Goal: Check status

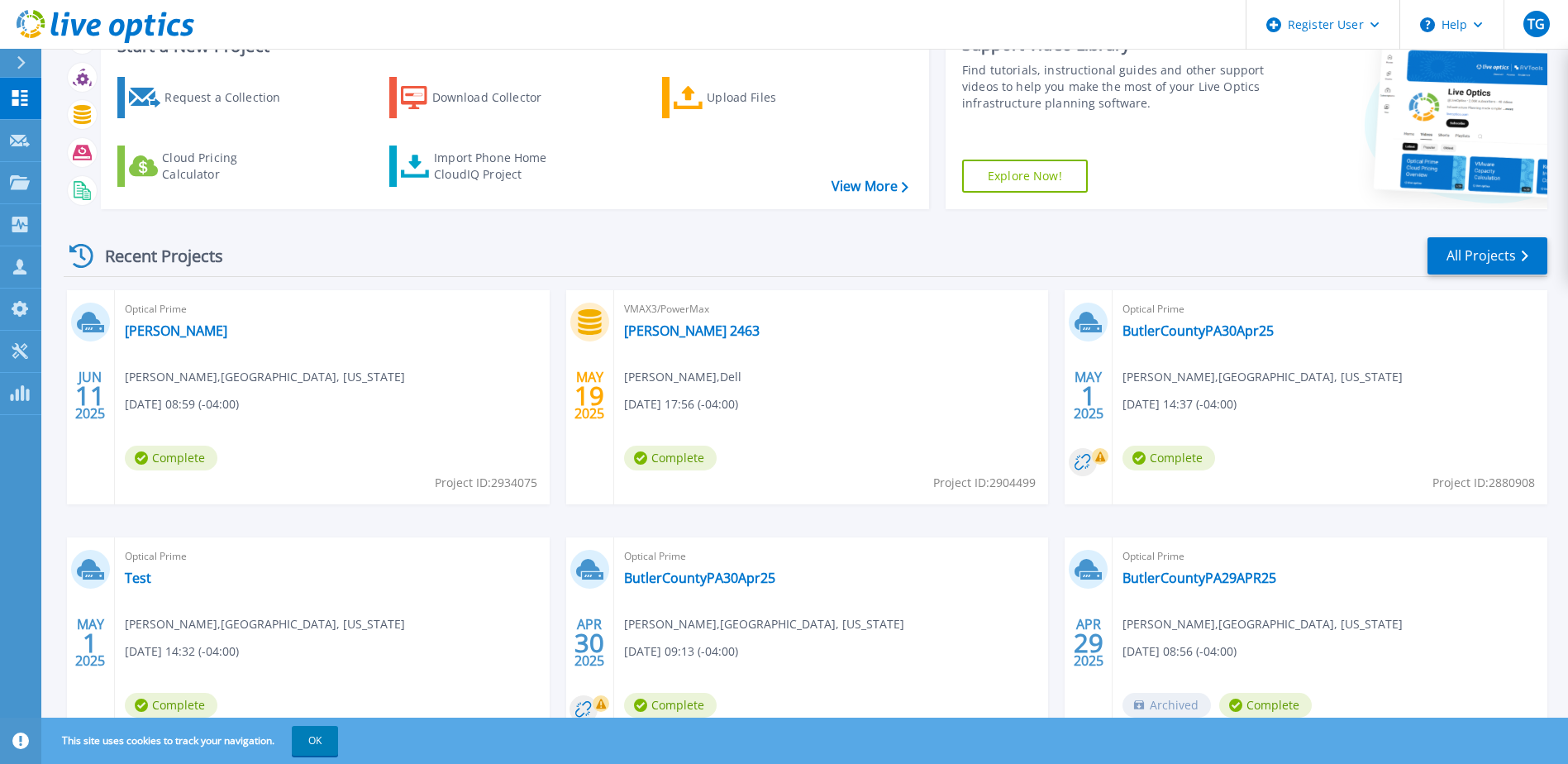
scroll to position [152, 0]
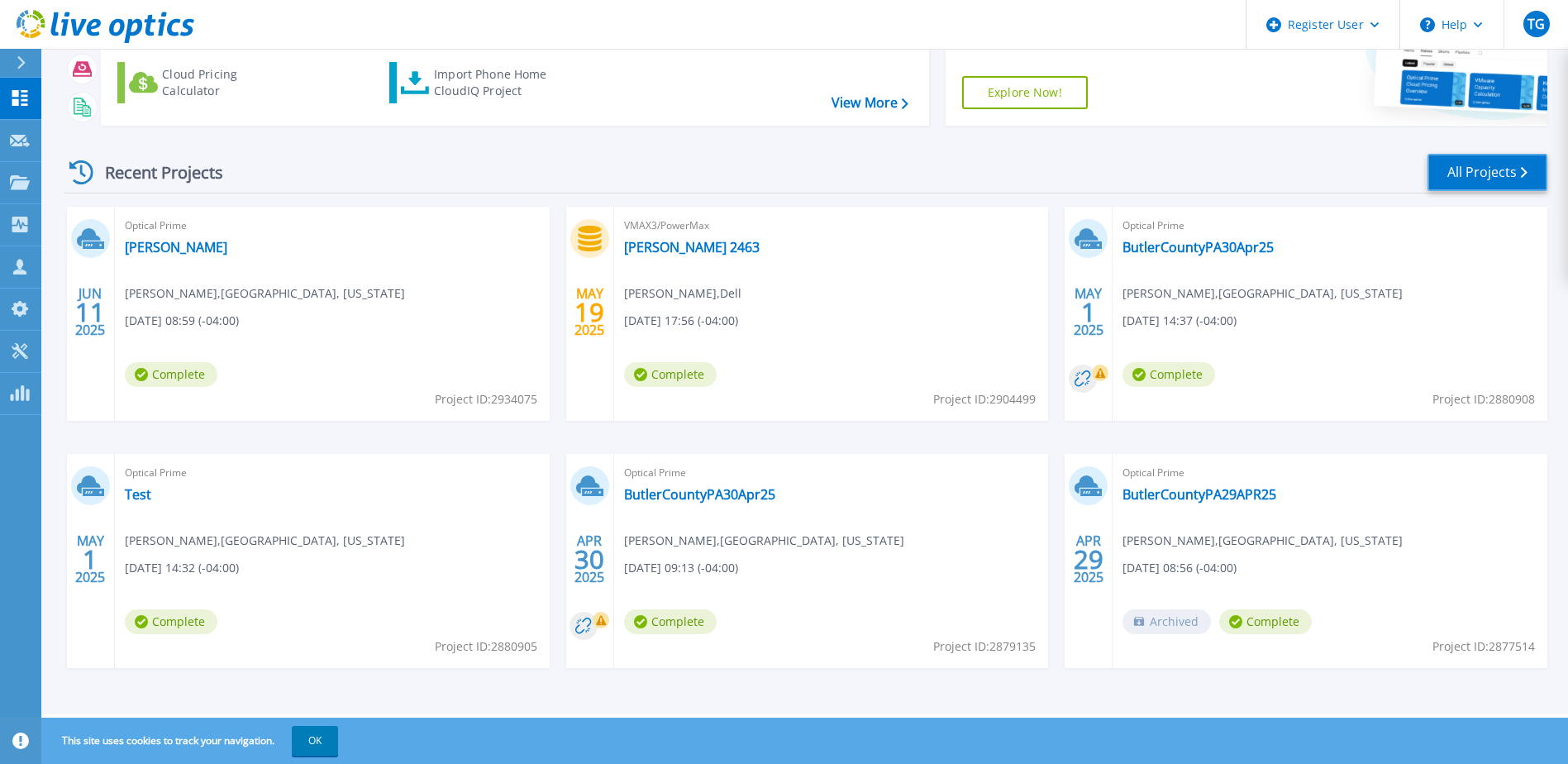
drag, startPoint x: 1498, startPoint y: 191, endPoint x: 1189, endPoint y: 284, distance: 322.7
click at [1497, 192] on div "Recent Projects All Projects" at bounding box center [805, 172] width 1484 height 41
click at [1479, 176] on link "All Projects" at bounding box center [1488, 172] width 120 height 37
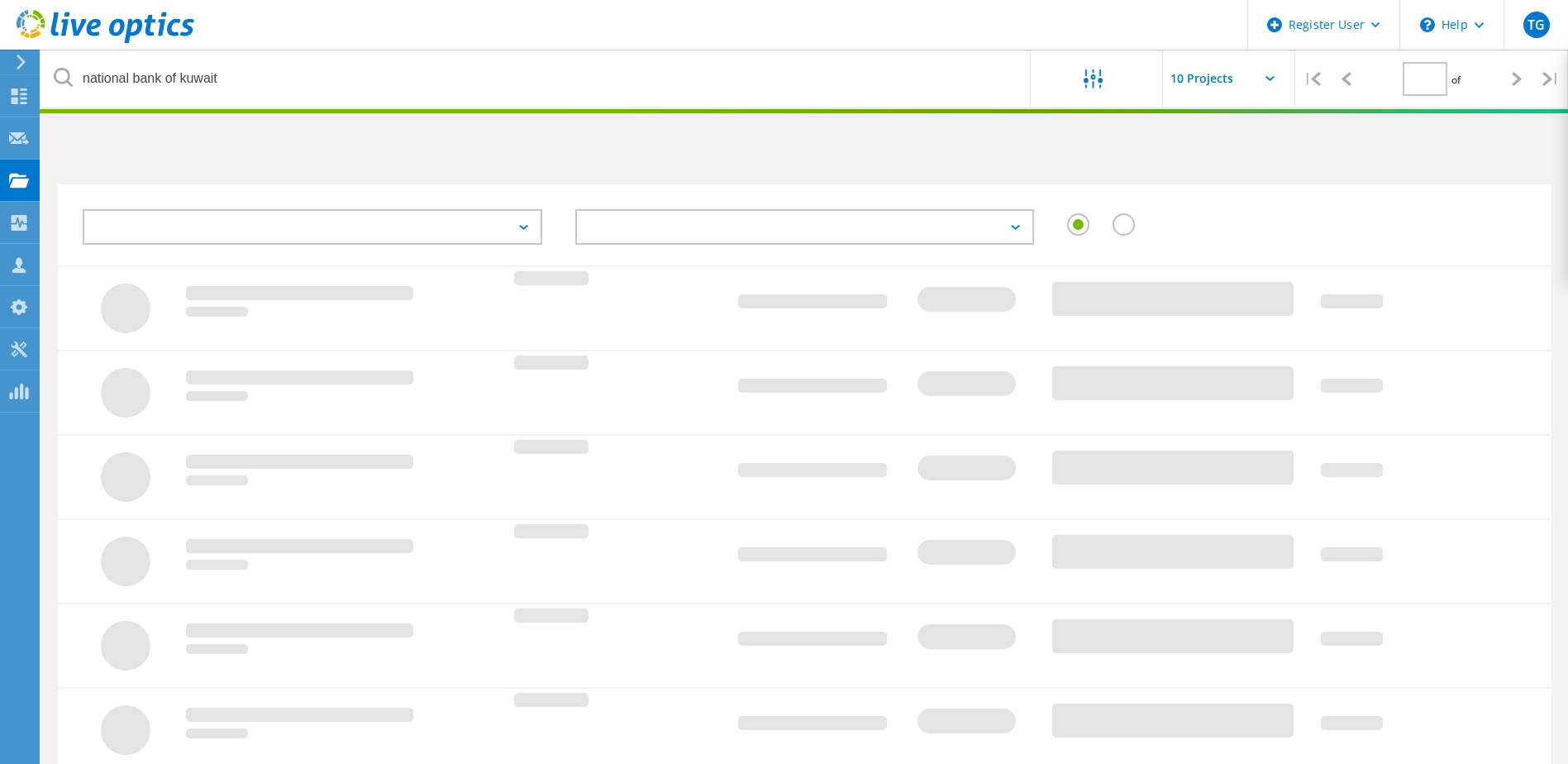
type input "1"
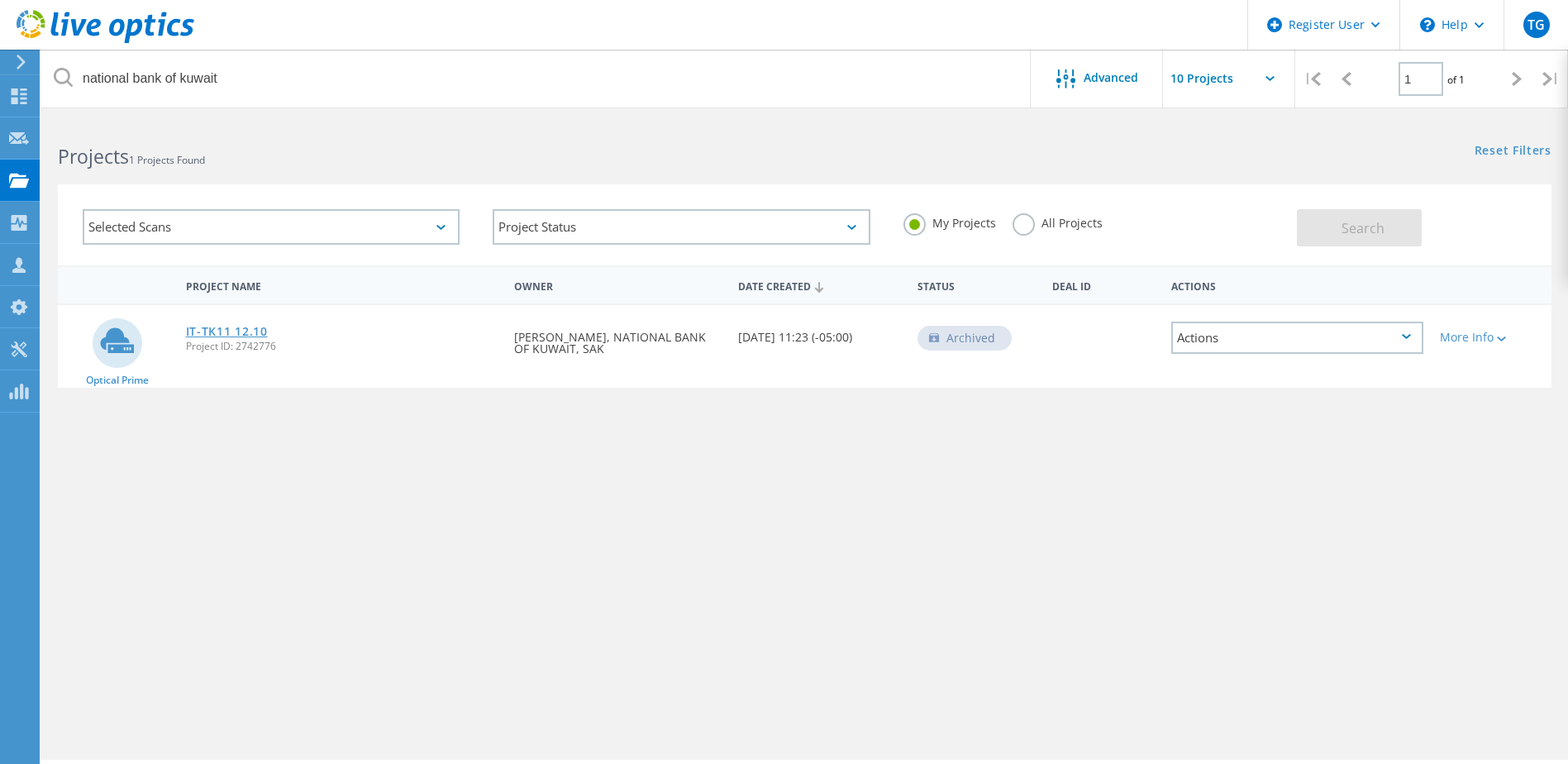
click at [238, 332] on link "IT-TK11 12.10" at bounding box center [227, 332] width 82 height 12
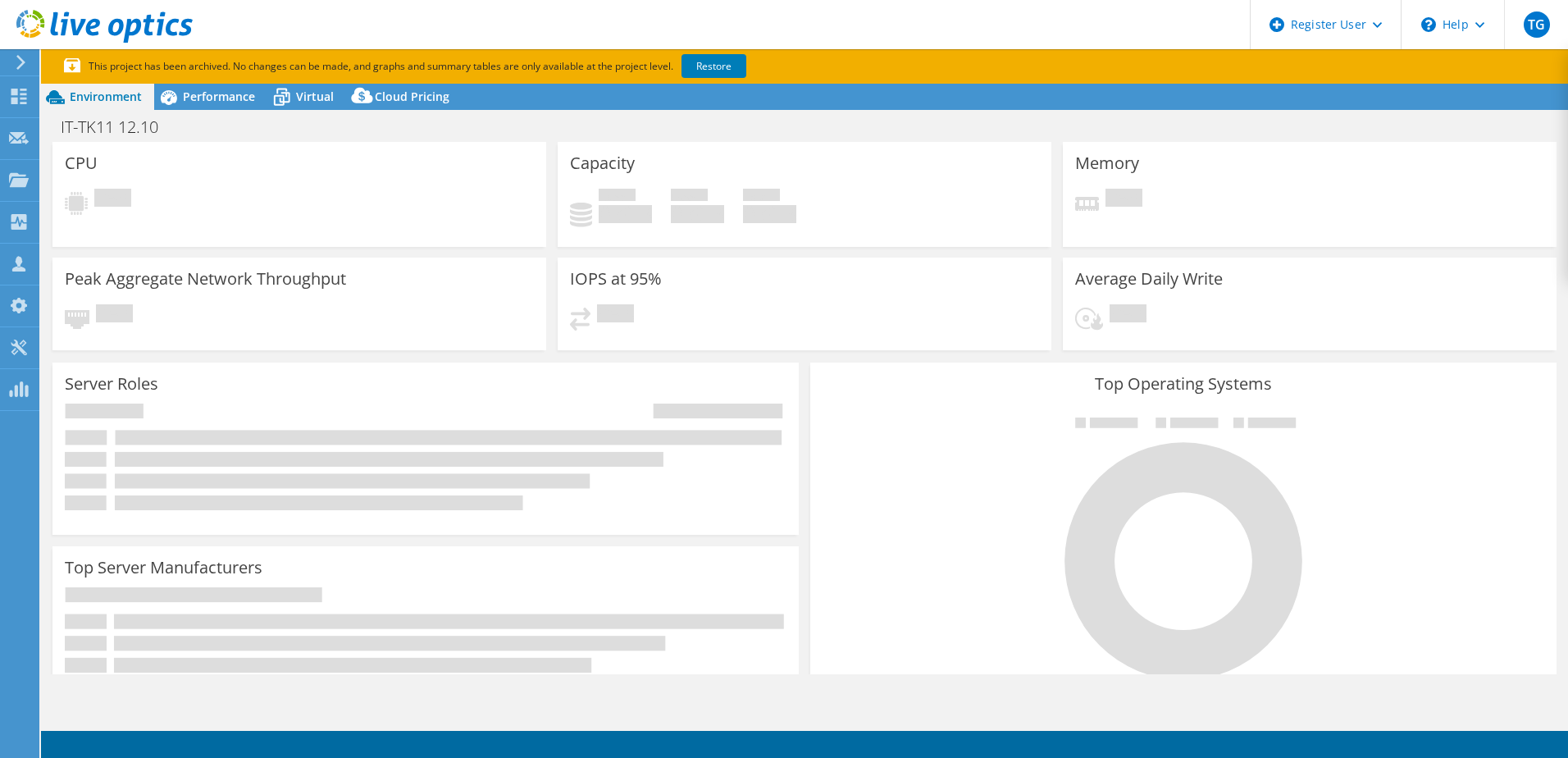
select select "USD"
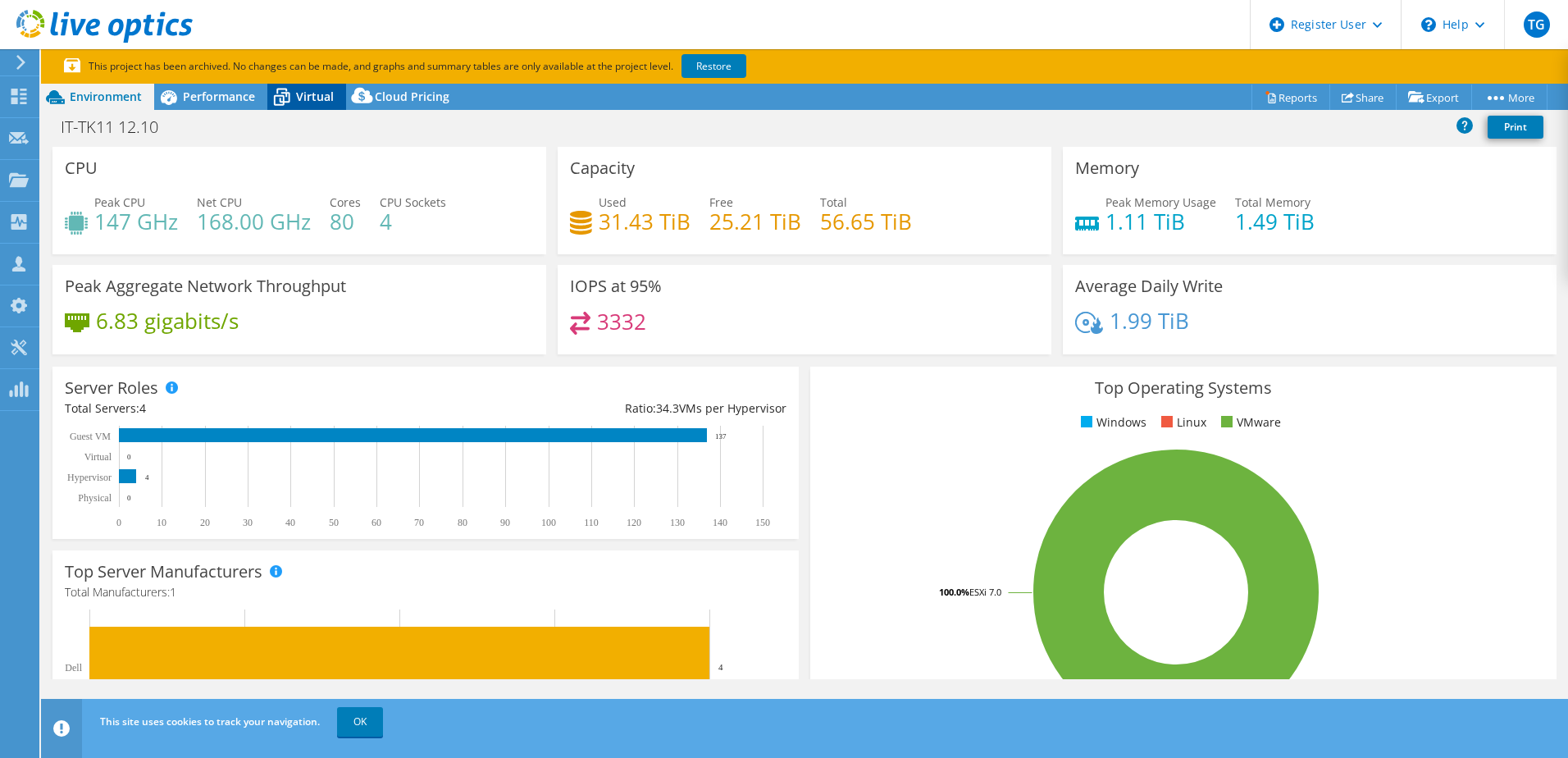
click at [312, 99] on span "Virtual" at bounding box center [314, 96] width 37 height 16
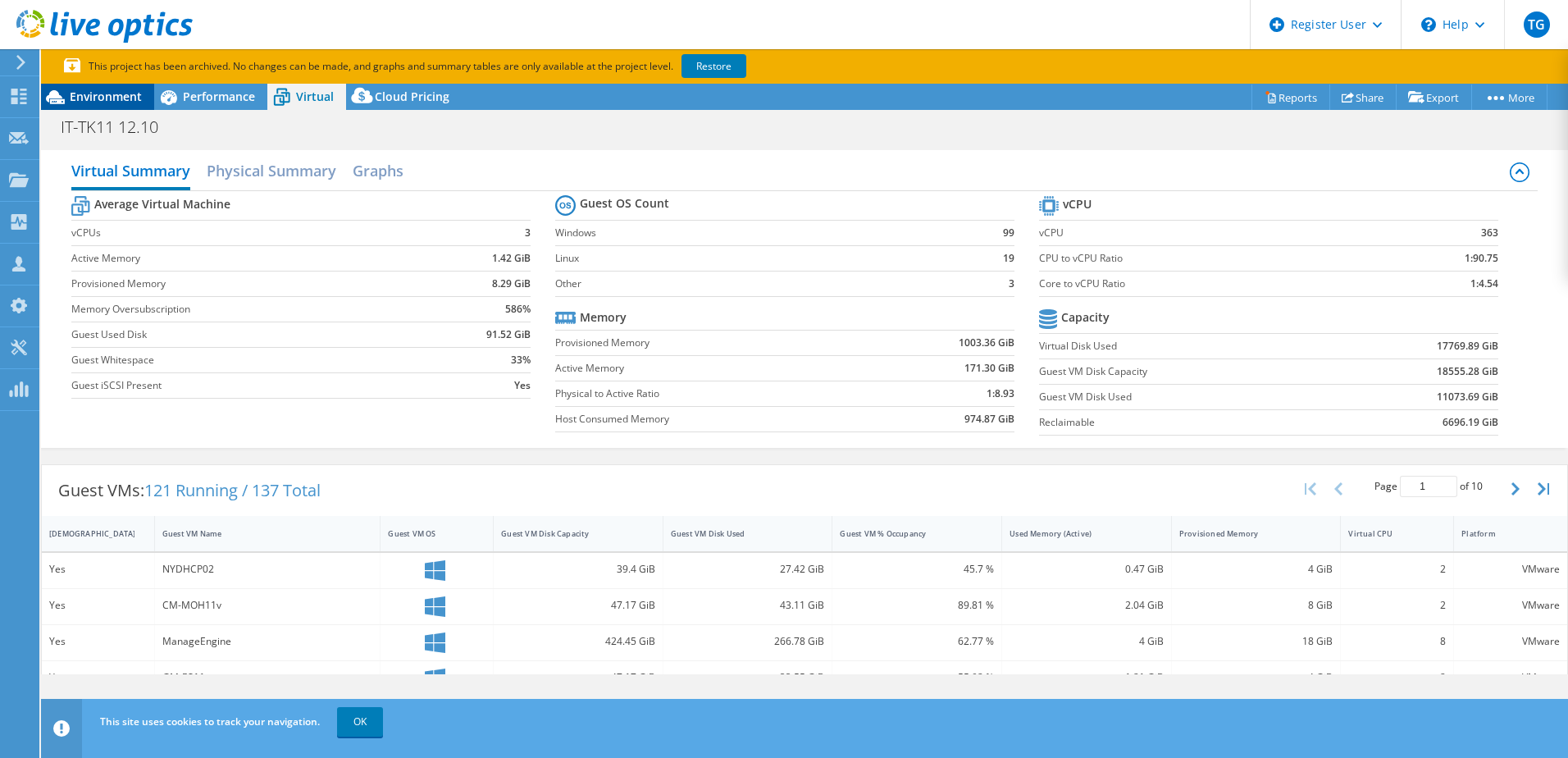
click at [120, 101] on span "Environment" at bounding box center [105, 96] width 72 height 16
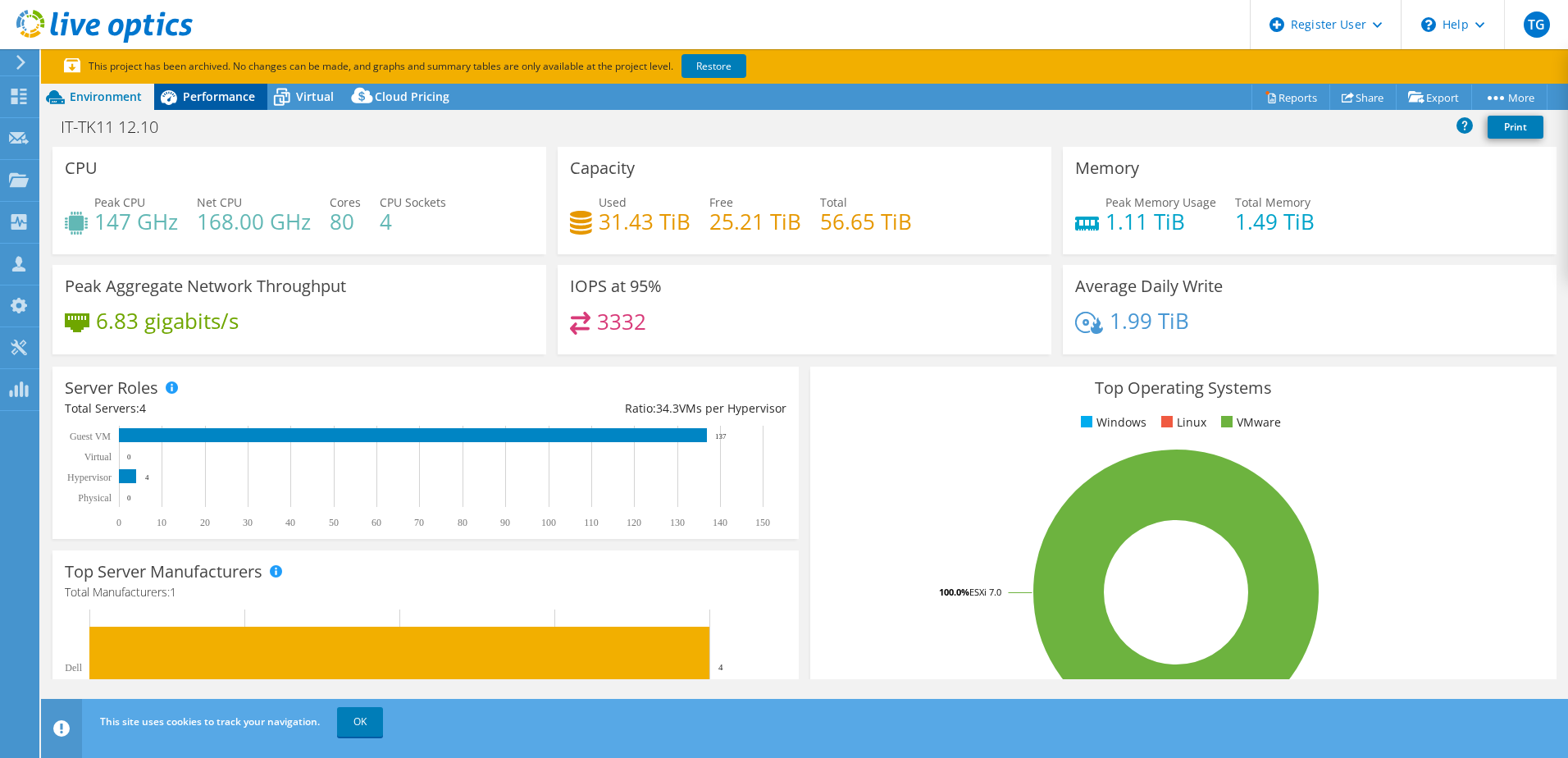
click at [211, 95] on span "Performance" at bounding box center [218, 96] width 72 height 16
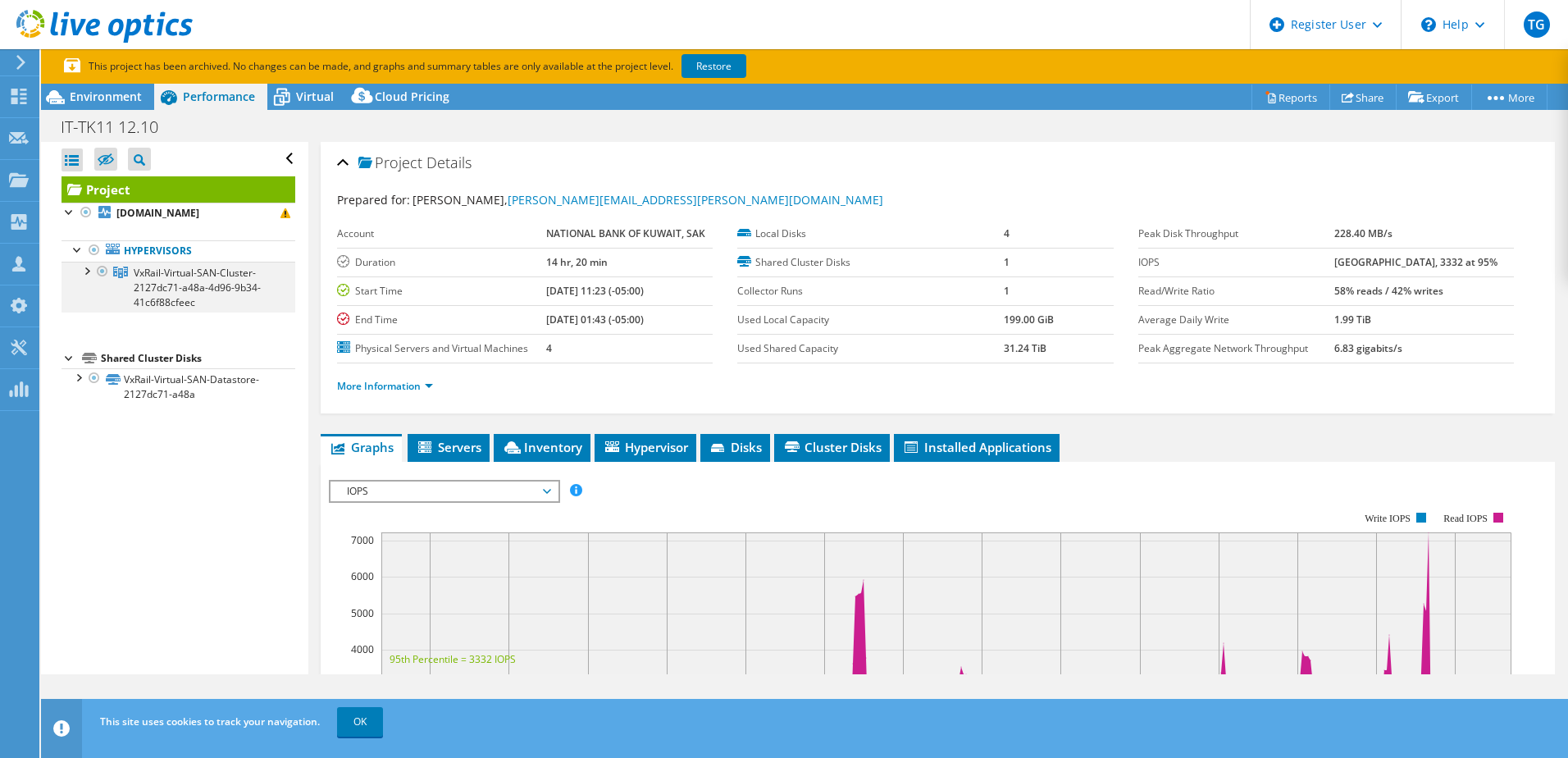
click at [84, 273] on div at bounding box center [86, 270] width 16 height 16
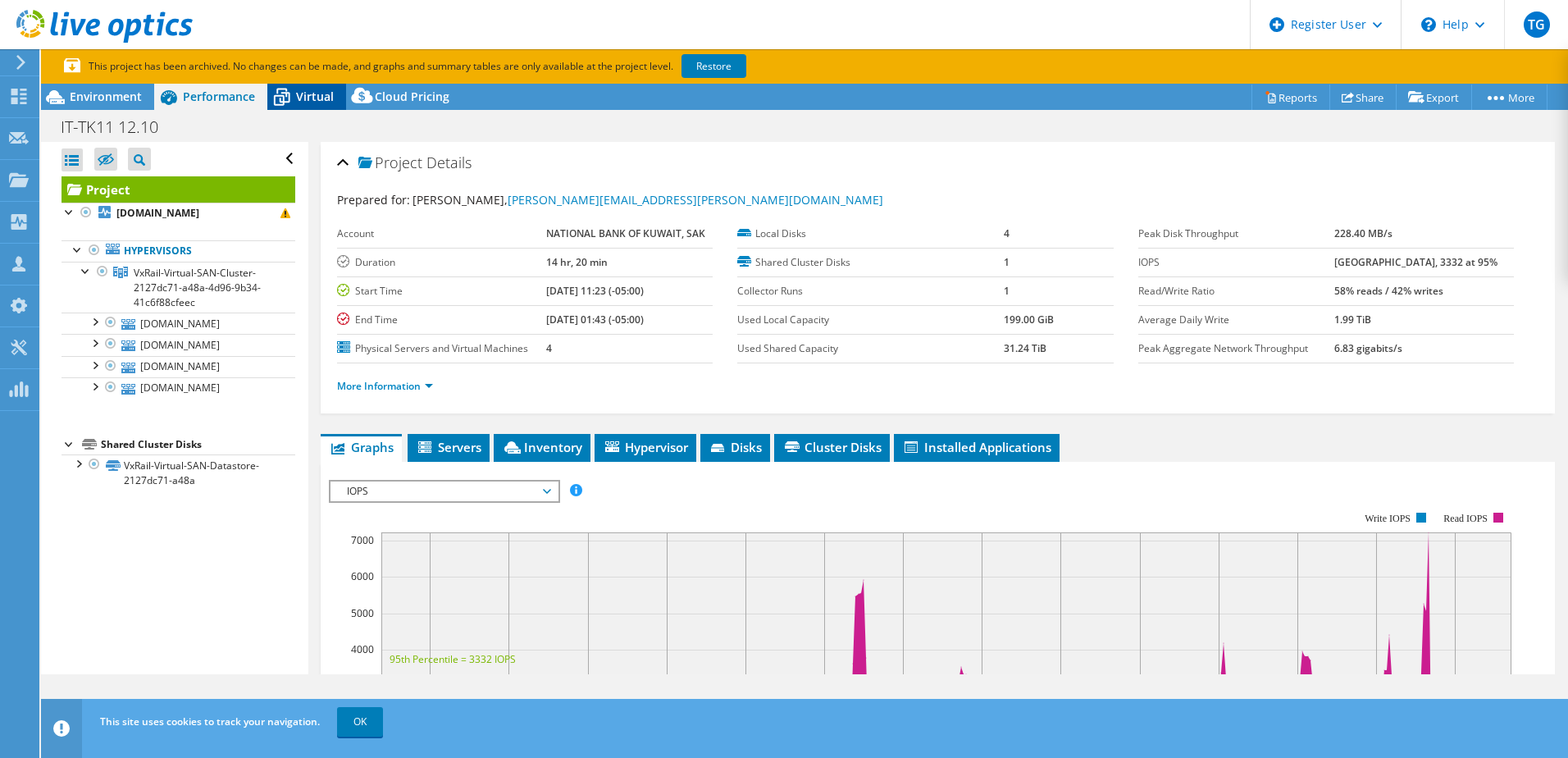
click at [297, 93] on span "Virtual" at bounding box center [314, 96] width 37 height 16
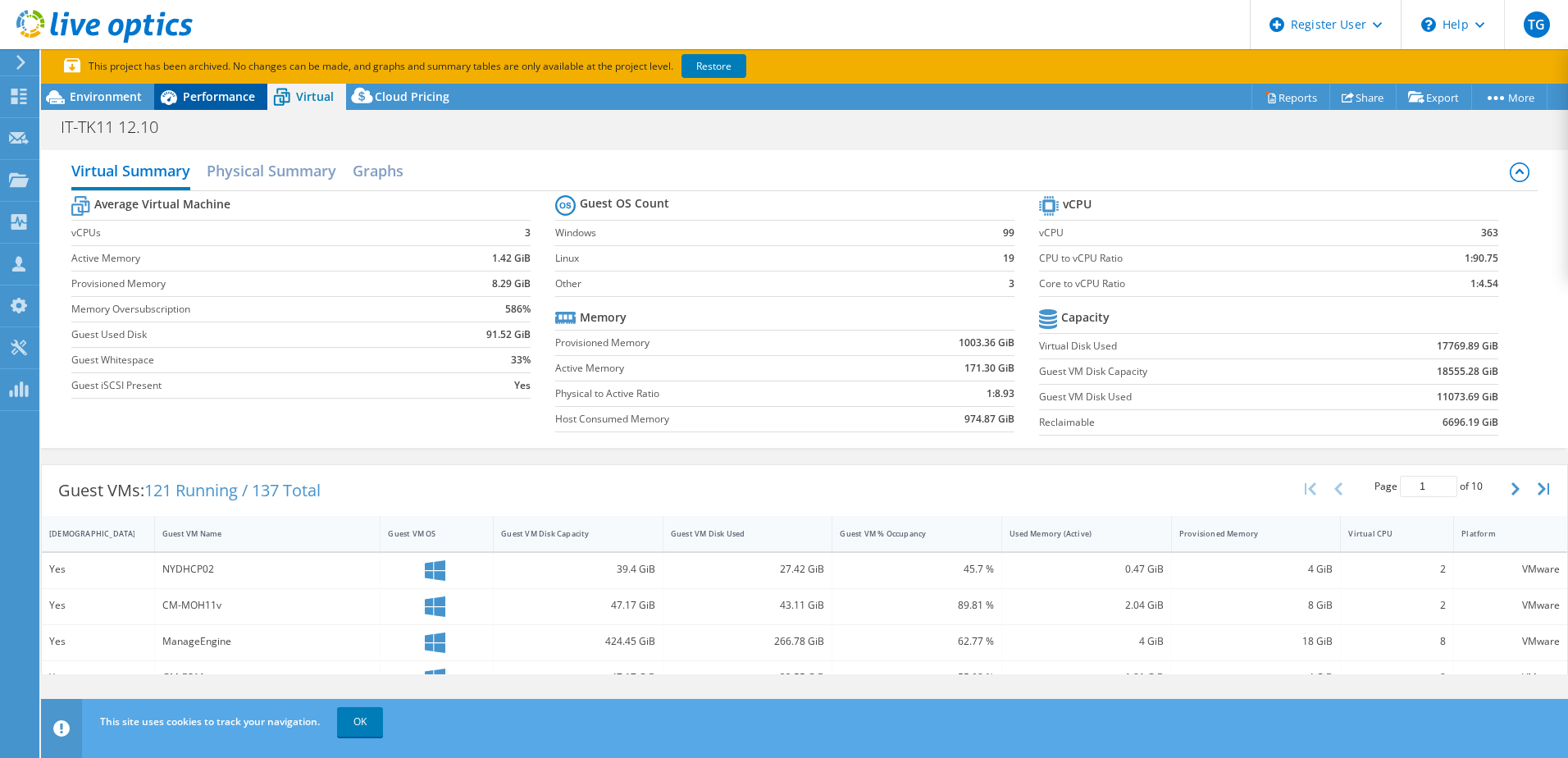
click at [202, 96] on span "Performance" at bounding box center [218, 96] width 72 height 16
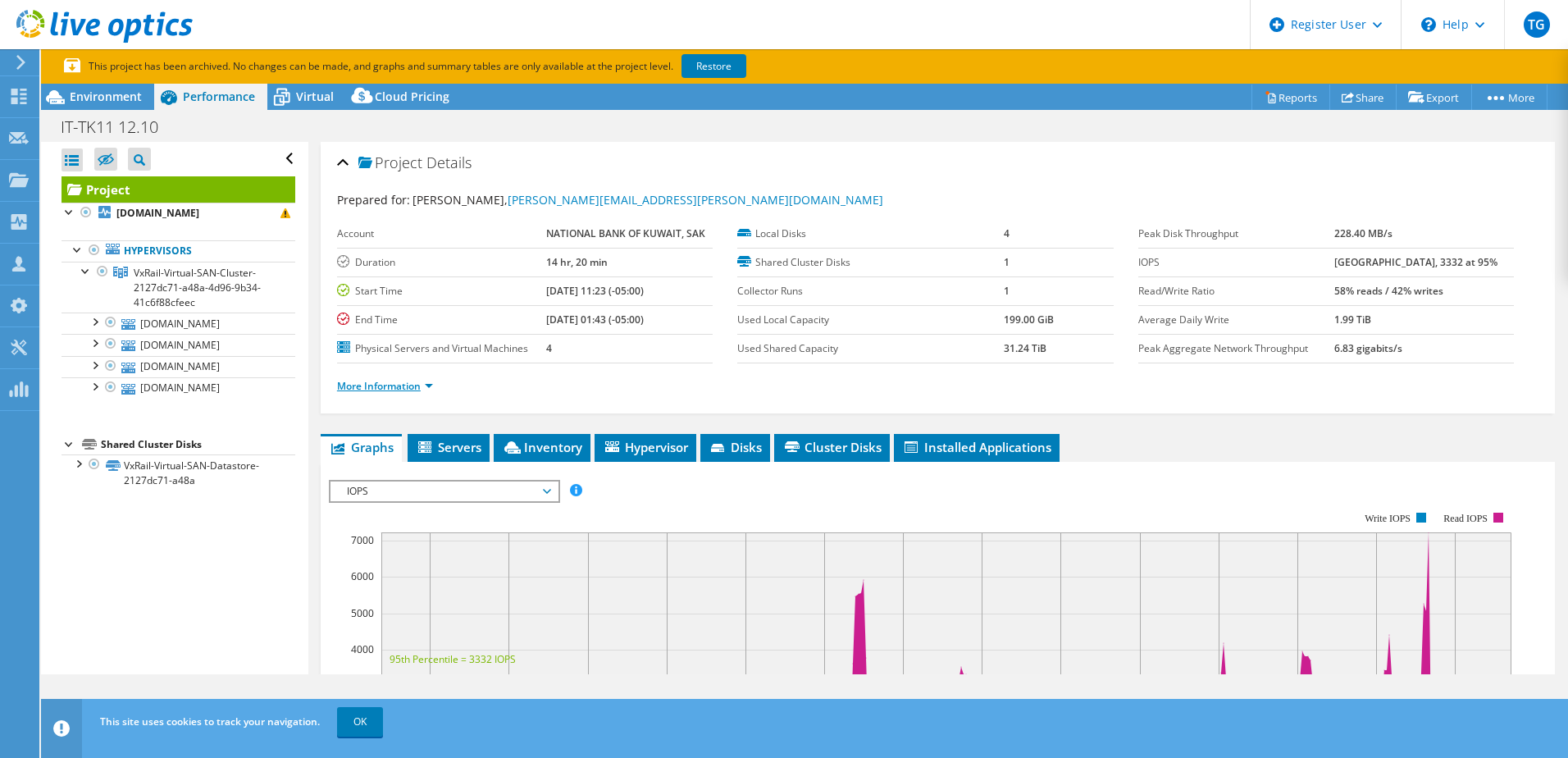
click at [428, 388] on link "More Information" at bounding box center [385, 386] width 96 height 14
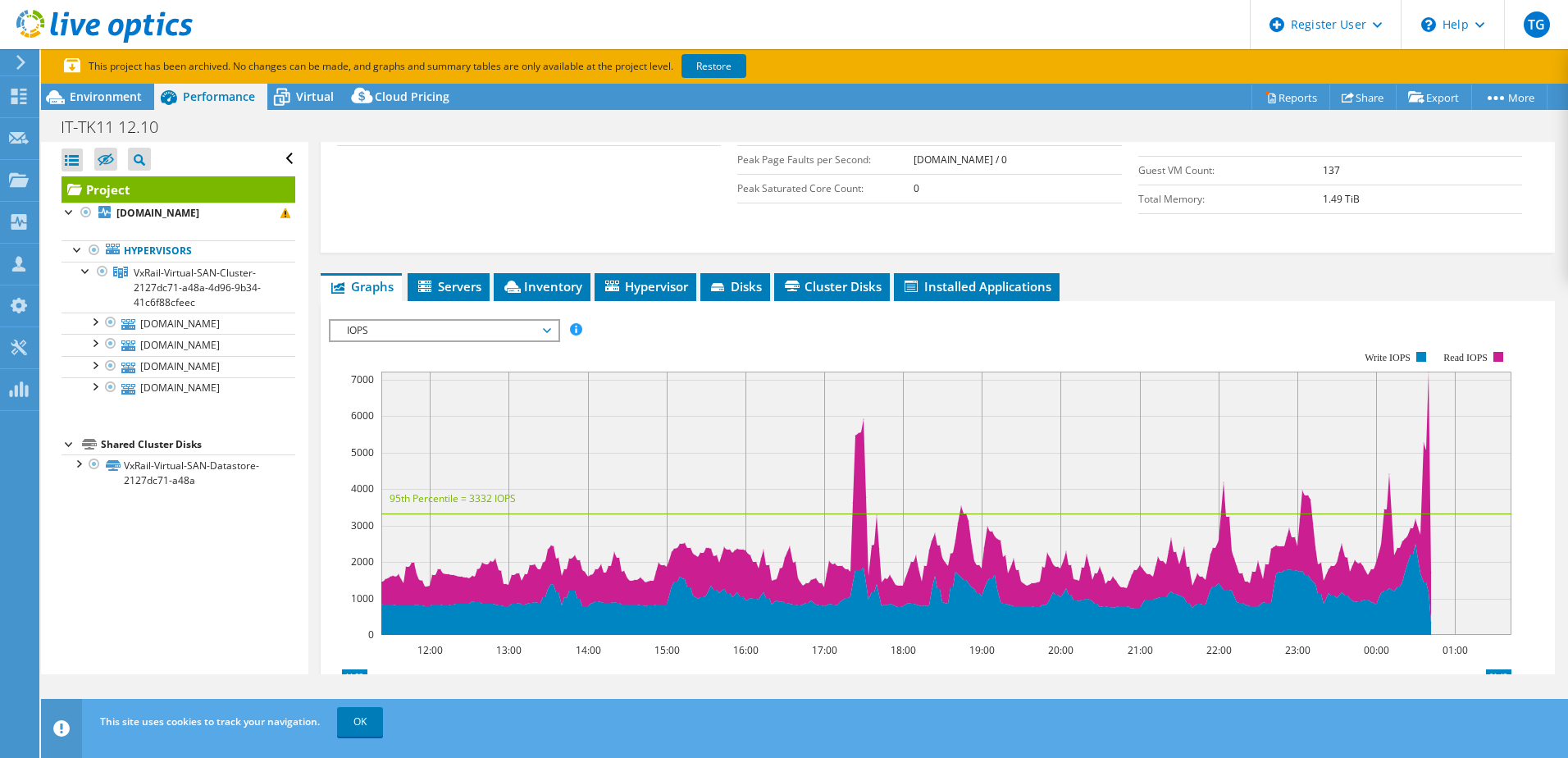
scroll to position [411, 0]
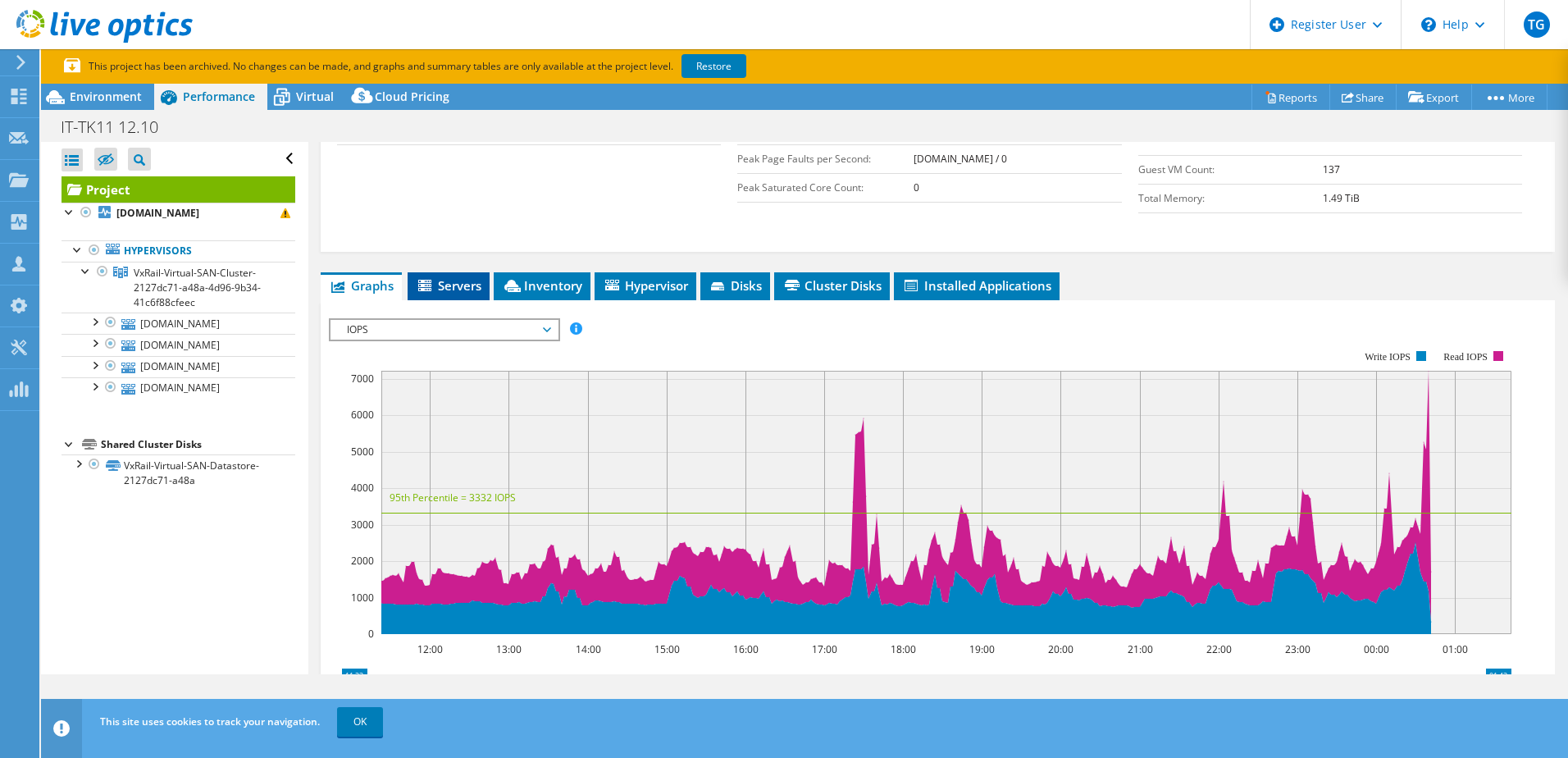
click at [450, 290] on span "Servers" at bounding box center [449, 285] width 66 height 16
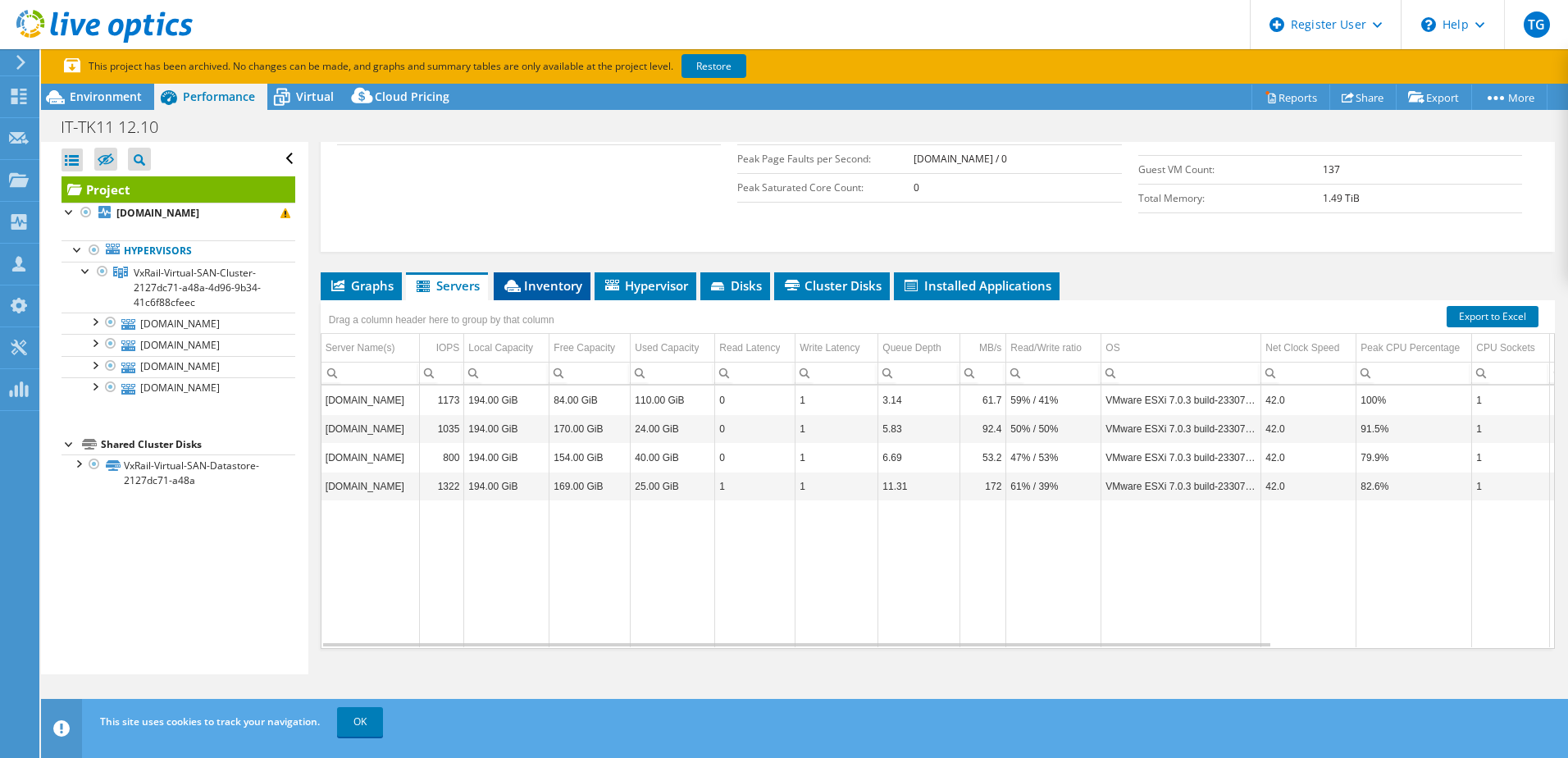
click at [558, 292] on span "Inventory" at bounding box center [542, 285] width 80 height 16
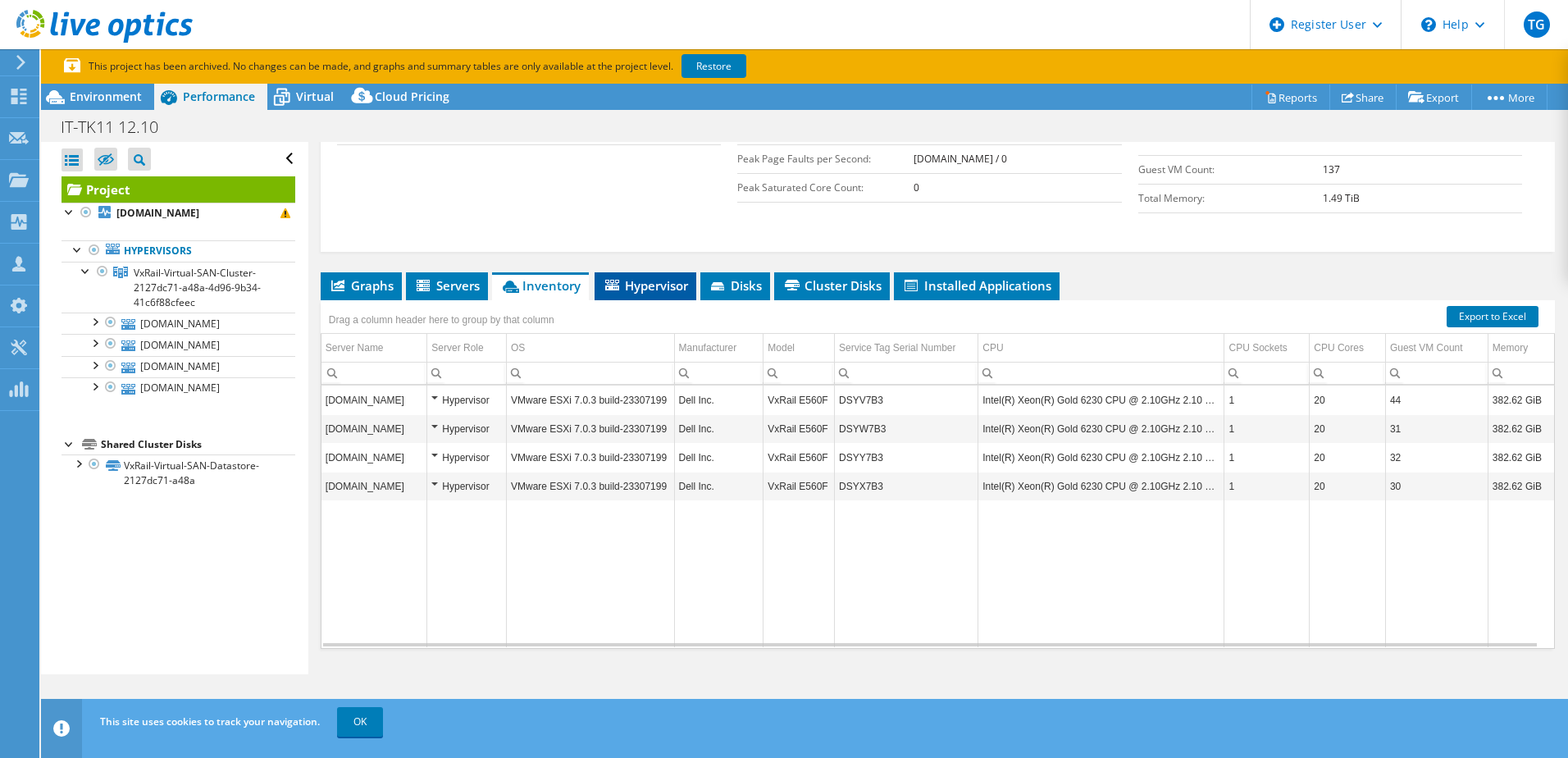
click at [655, 285] on span "Hypervisor" at bounding box center [645, 285] width 85 height 16
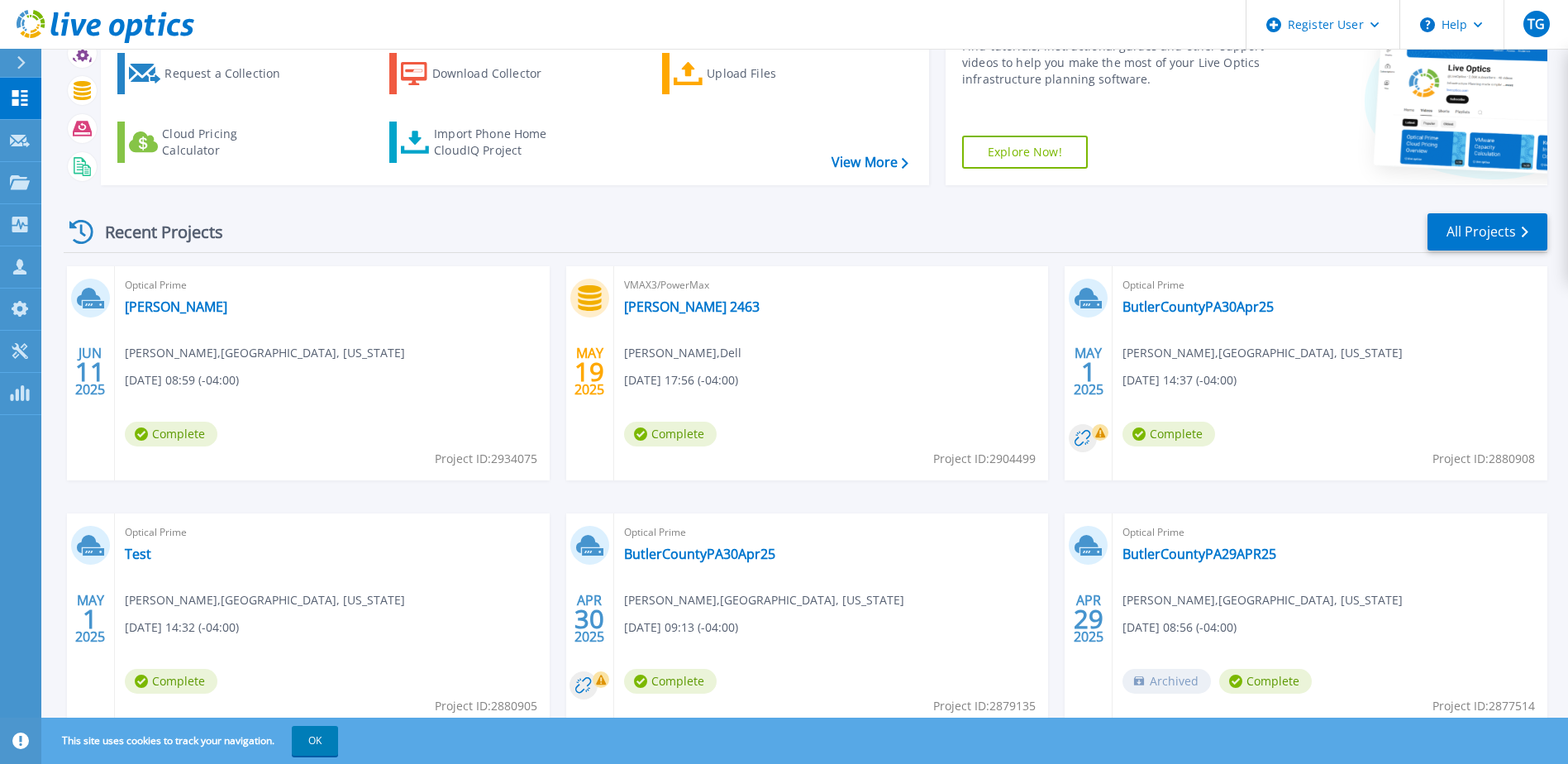
scroll to position [152, 0]
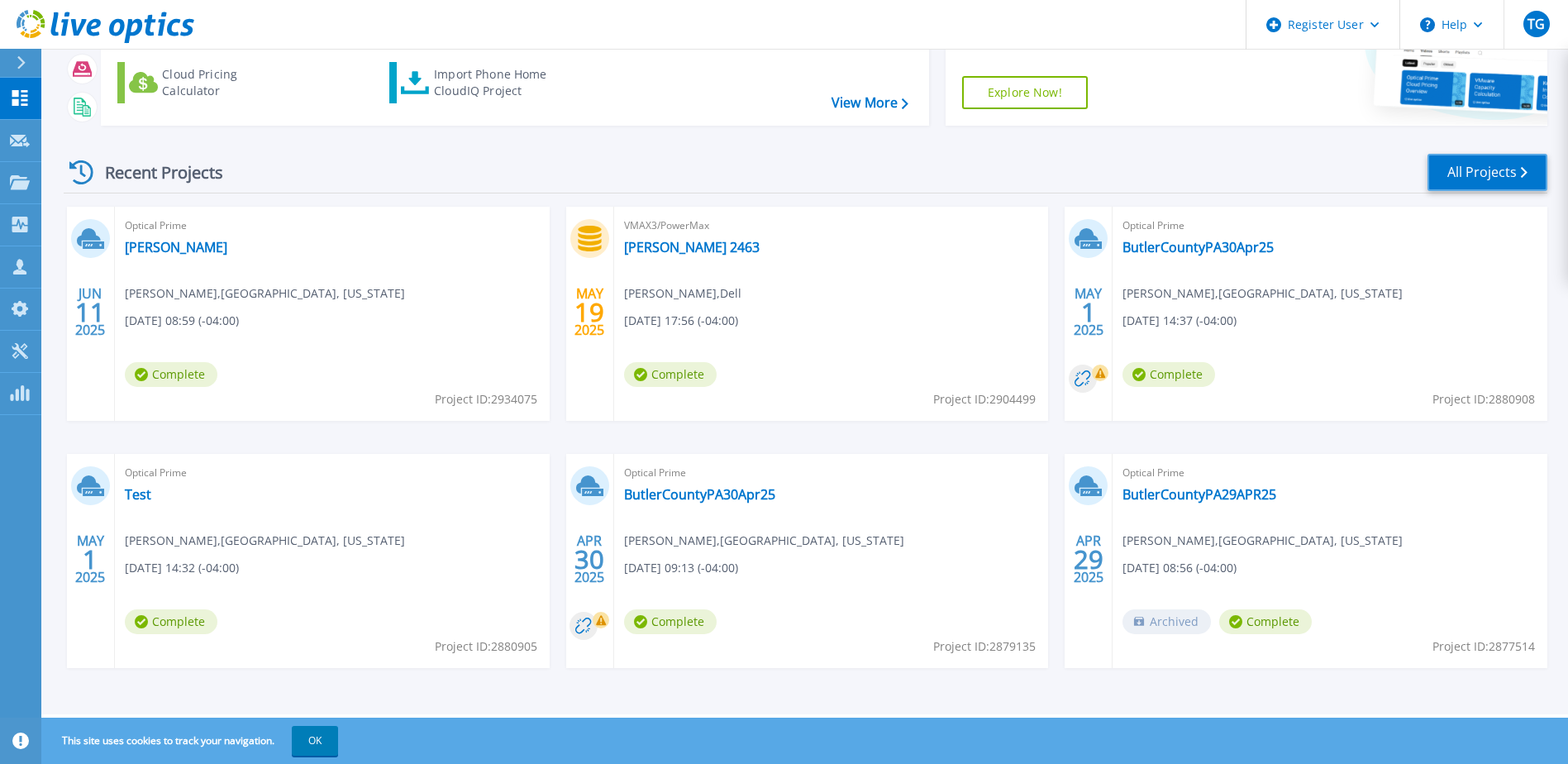
drag, startPoint x: 1481, startPoint y: 184, endPoint x: 1474, endPoint y: 190, distance: 9.2
click at [1481, 182] on link "All Projects" at bounding box center [1488, 172] width 120 height 37
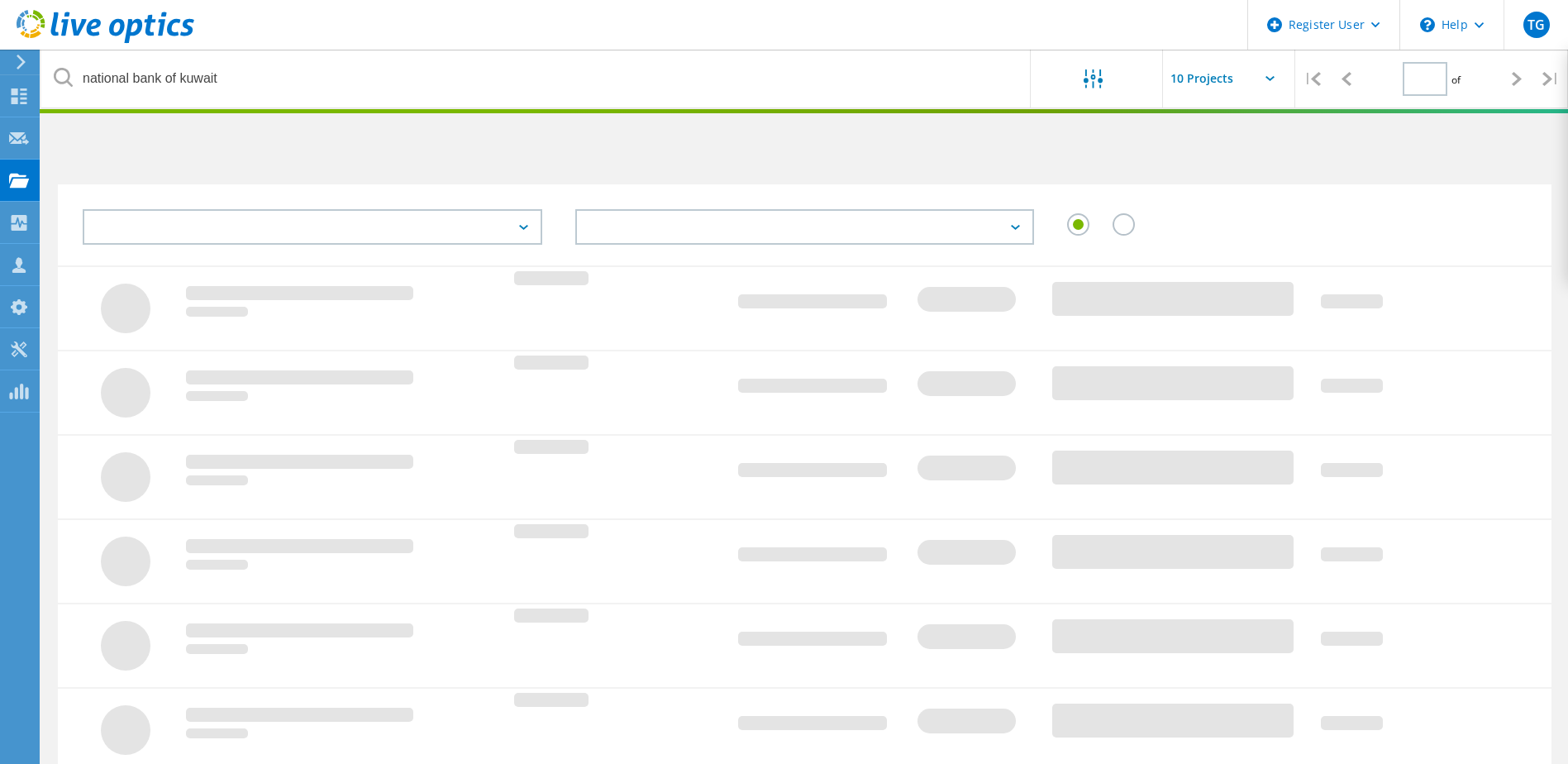
type input "1"
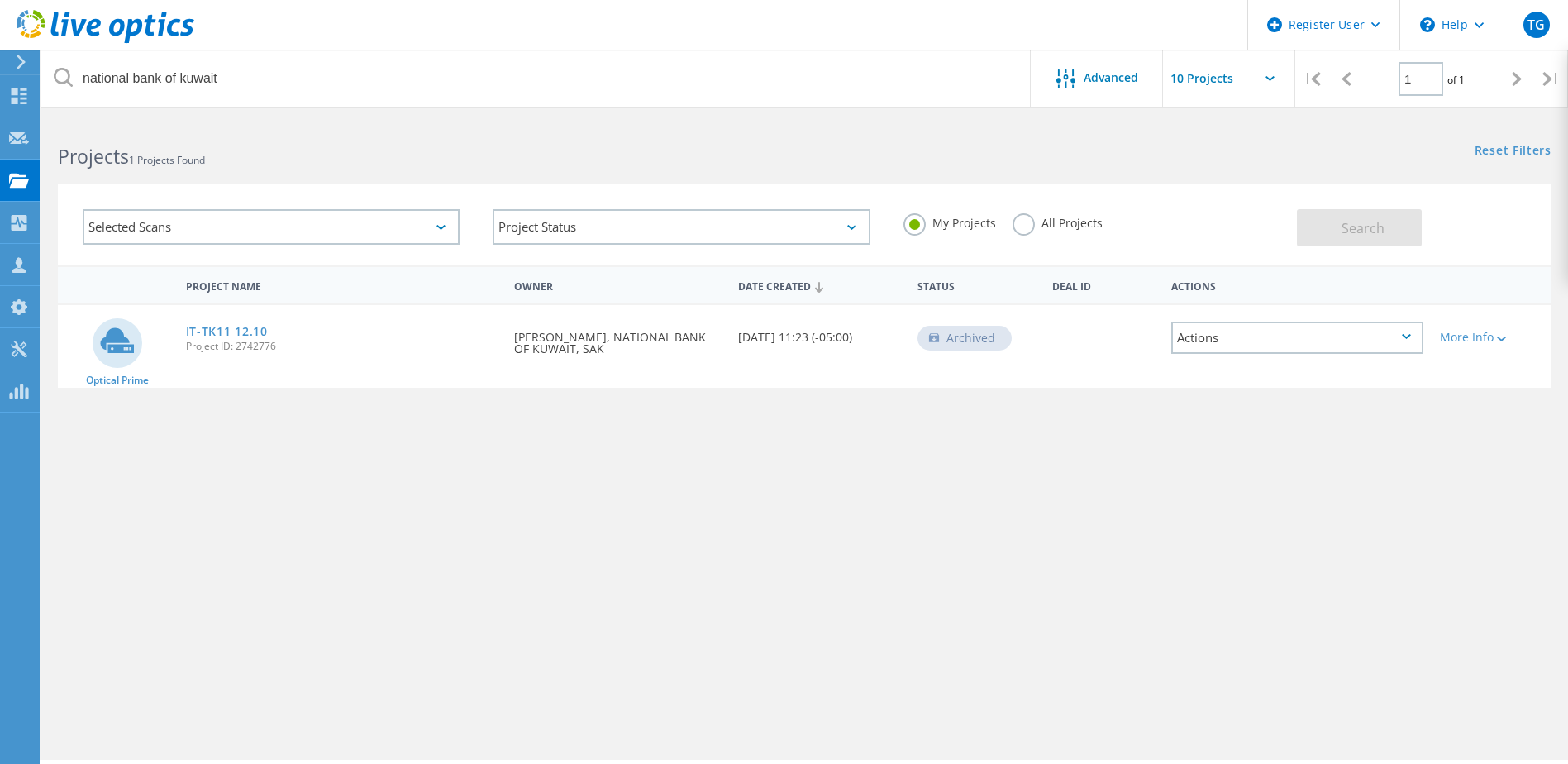
drag, startPoint x: 296, startPoint y: 346, endPoint x: 172, endPoint y: 331, distance: 124.9
click at [172, 331] on div "Optical Prime IT-TK11 12.10 Project ID: 2742776 Requested By Tony Kam, NATIONAL…" at bounding box center [805, 347] width 1494 height 83
drag, startPoint x: 172, startPoint y: 331, endPoint x: 207, endPoint y: 340, distance: 36.1
drag, startPoint x: 207, startPoint y: 340, endPoint x: 168, endPoint y: 379, distance: 55.2
click at [168, 379] on div "Optical Prime" at bounding box center [118, 347] width 120 height 83
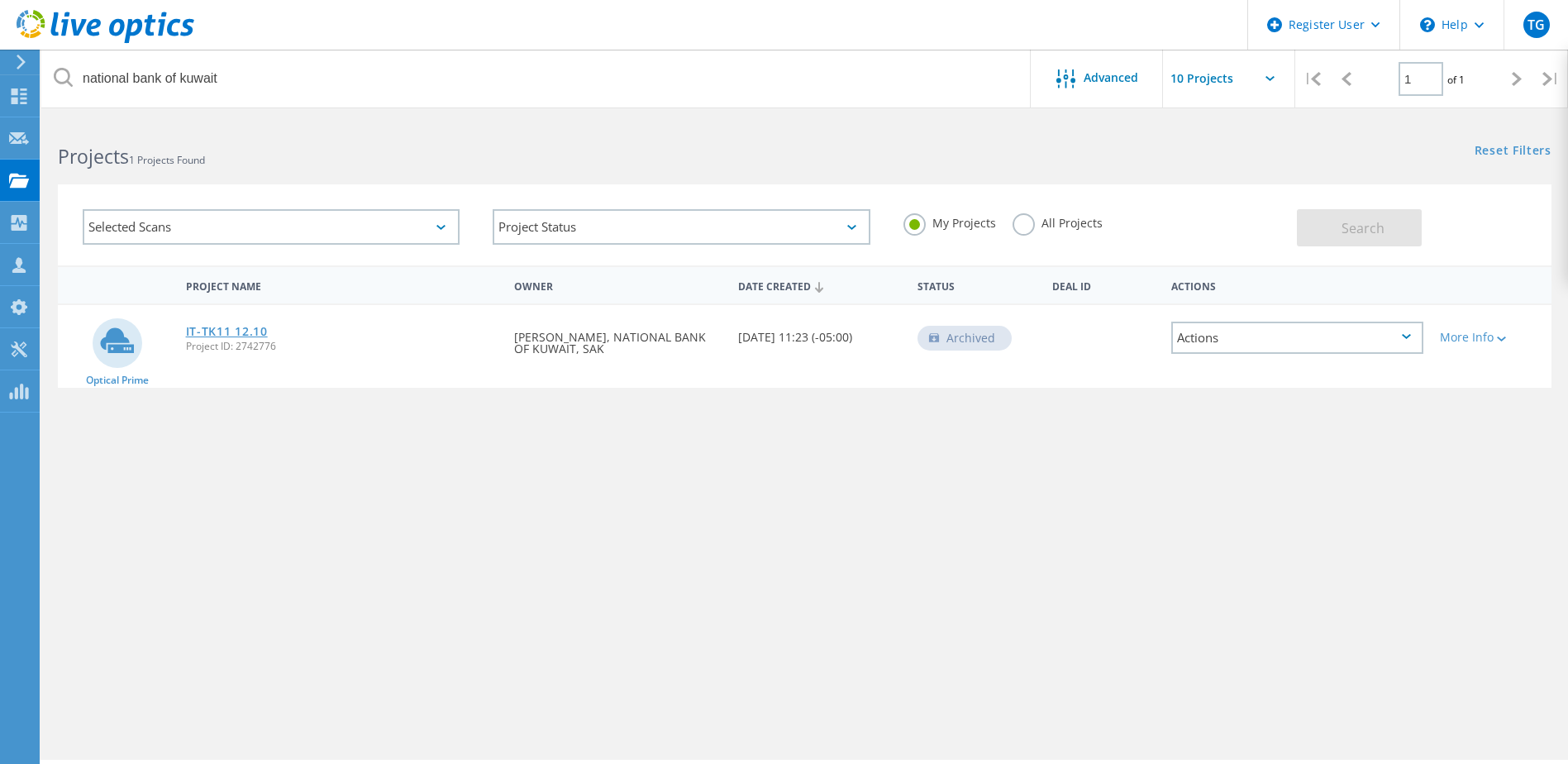
drag, startPoint x: 280, startPoint y: 344, endPoint x: 185, endPoint y: 330, distance: 96.0
click at [185, 330] on div "IT-TK11 12.10 Project ID: 2742776" at bounding box center [342, 336] width 329 height 63
drag, startPoint x: 185, startPoint y: 330, endPoint x: 216, endPoint y: 335, distance: 31.4
copy div "IT-TK11 12.10 Project ID: 2742776"
click at [230, 335] on link "IT-TK11 12.10" at bounding box center [227, 332] width 82 height 12
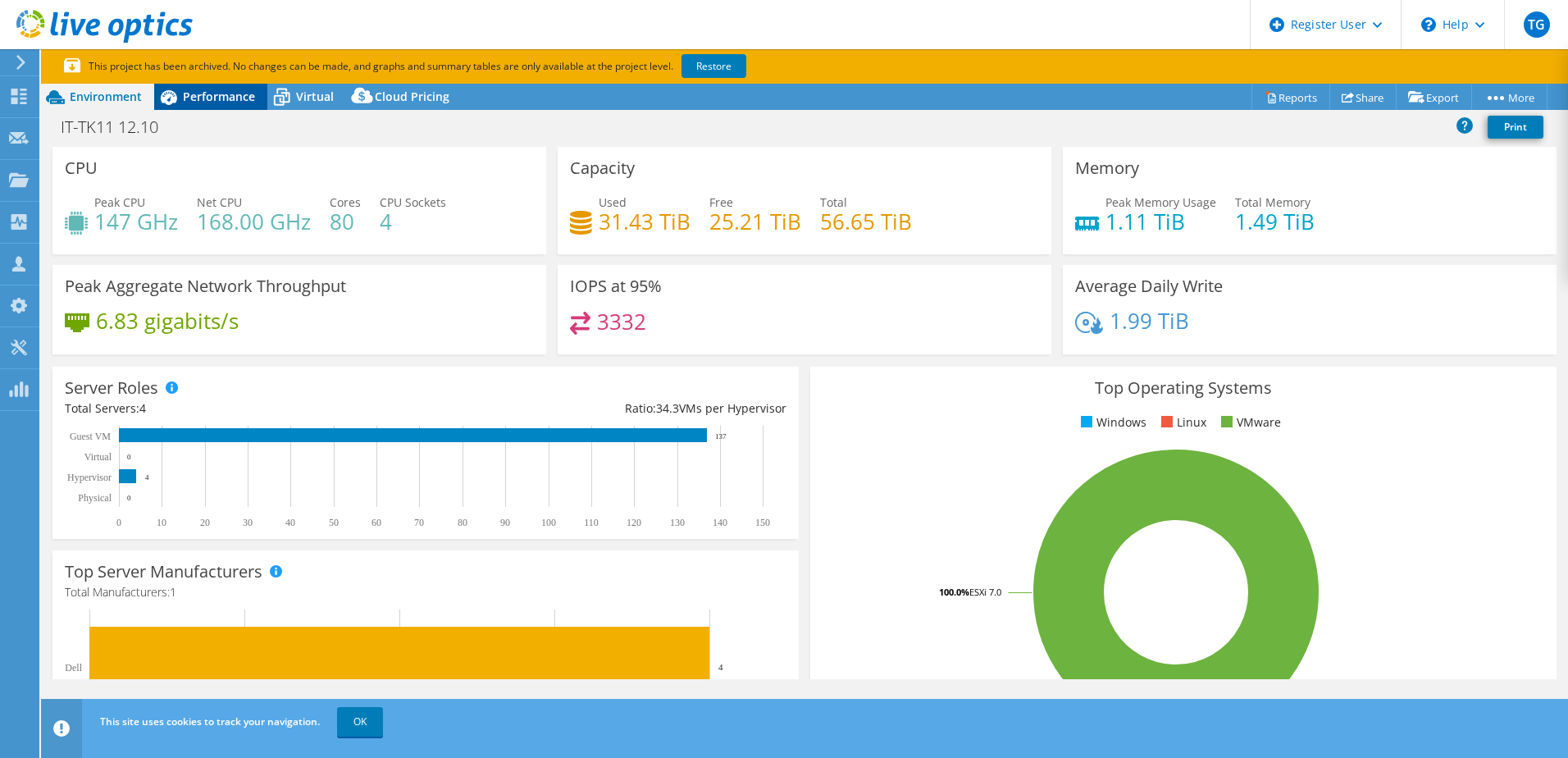
click at [236, 101] on span "Performance" at bounding box center [218, 96] width 72 height 16
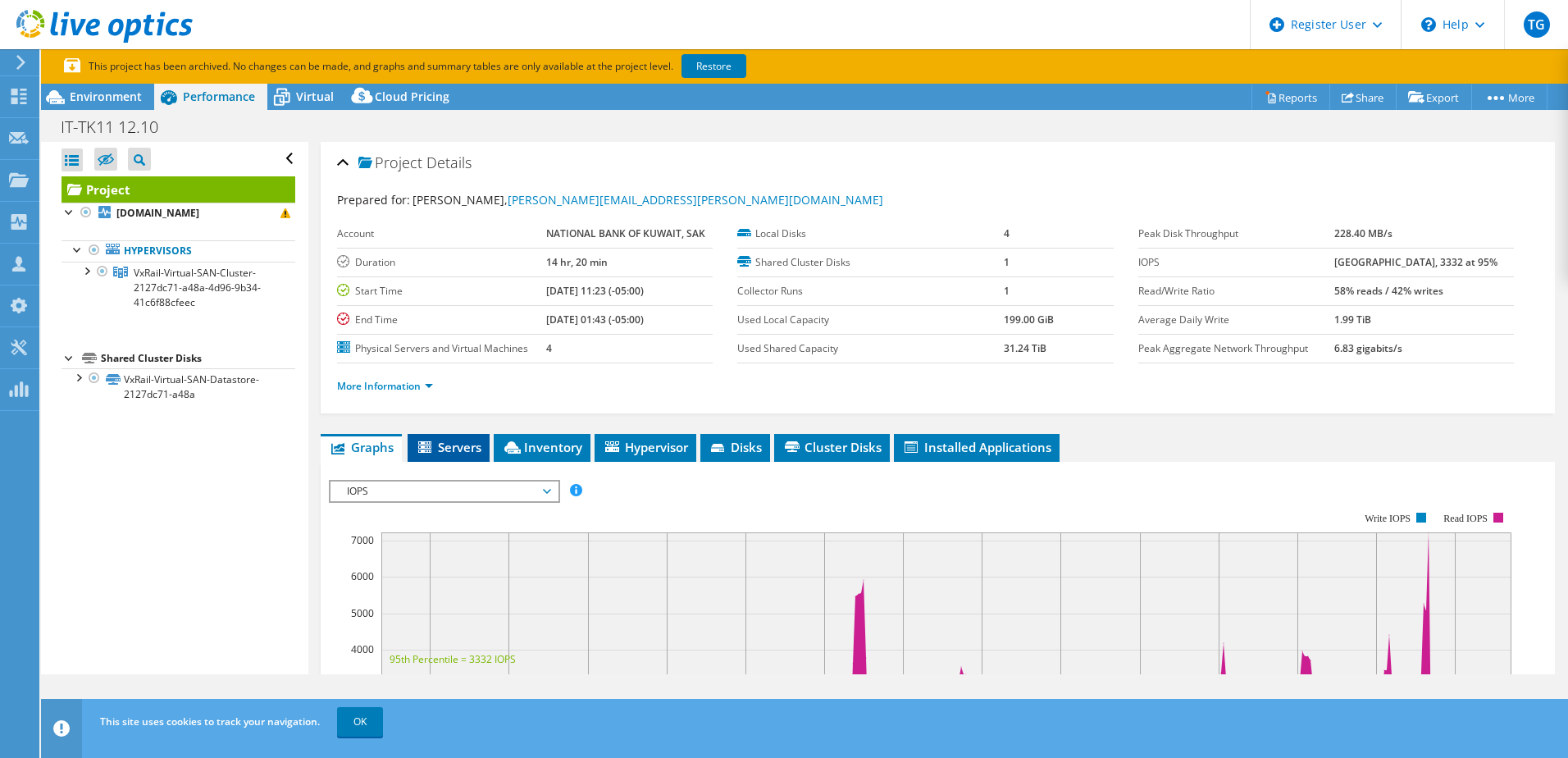
click at [440, 444] on span "Servers" at bounding box center [449, 447] width 66 height 16
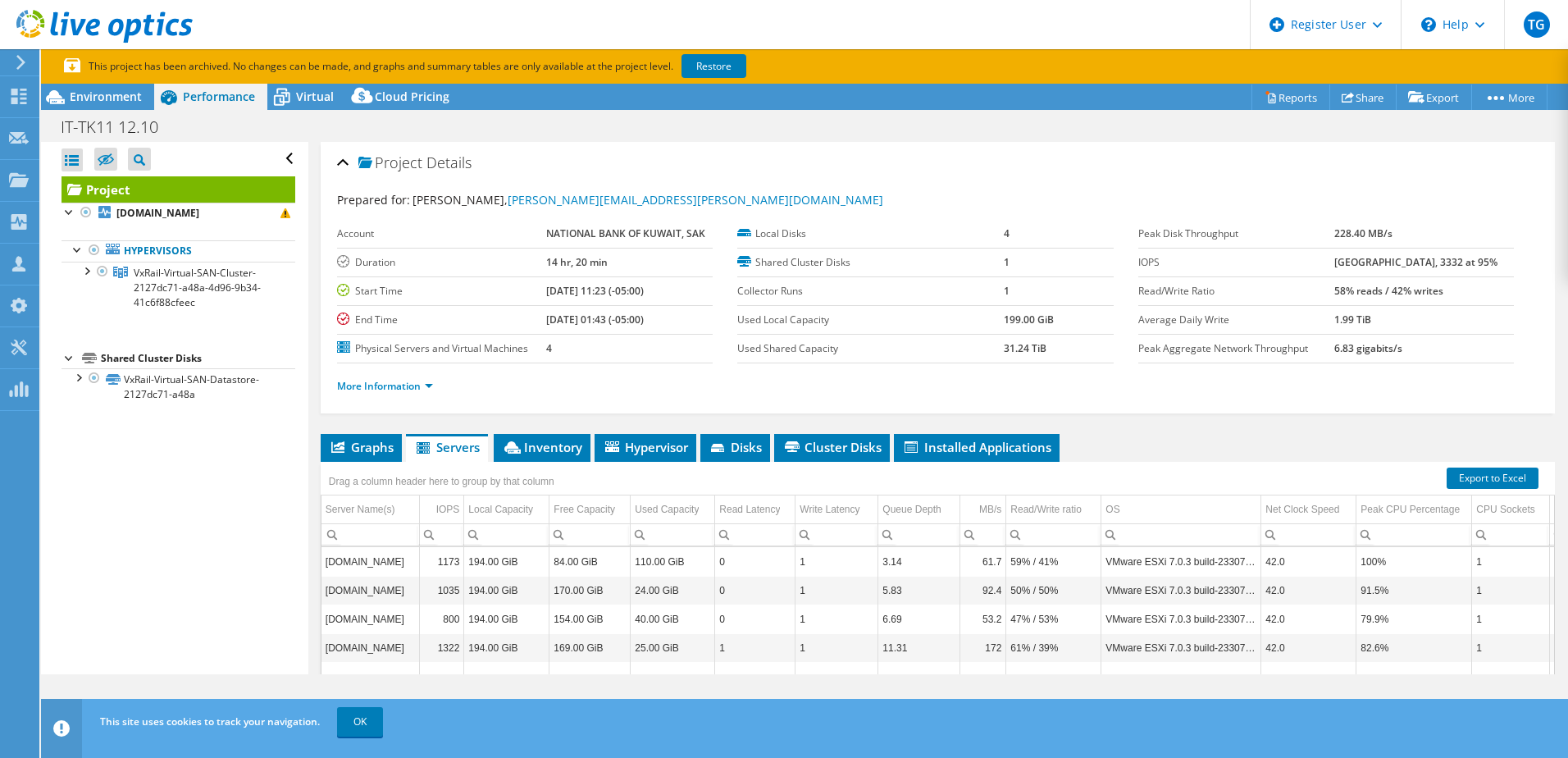
scroll to position [82, 0]
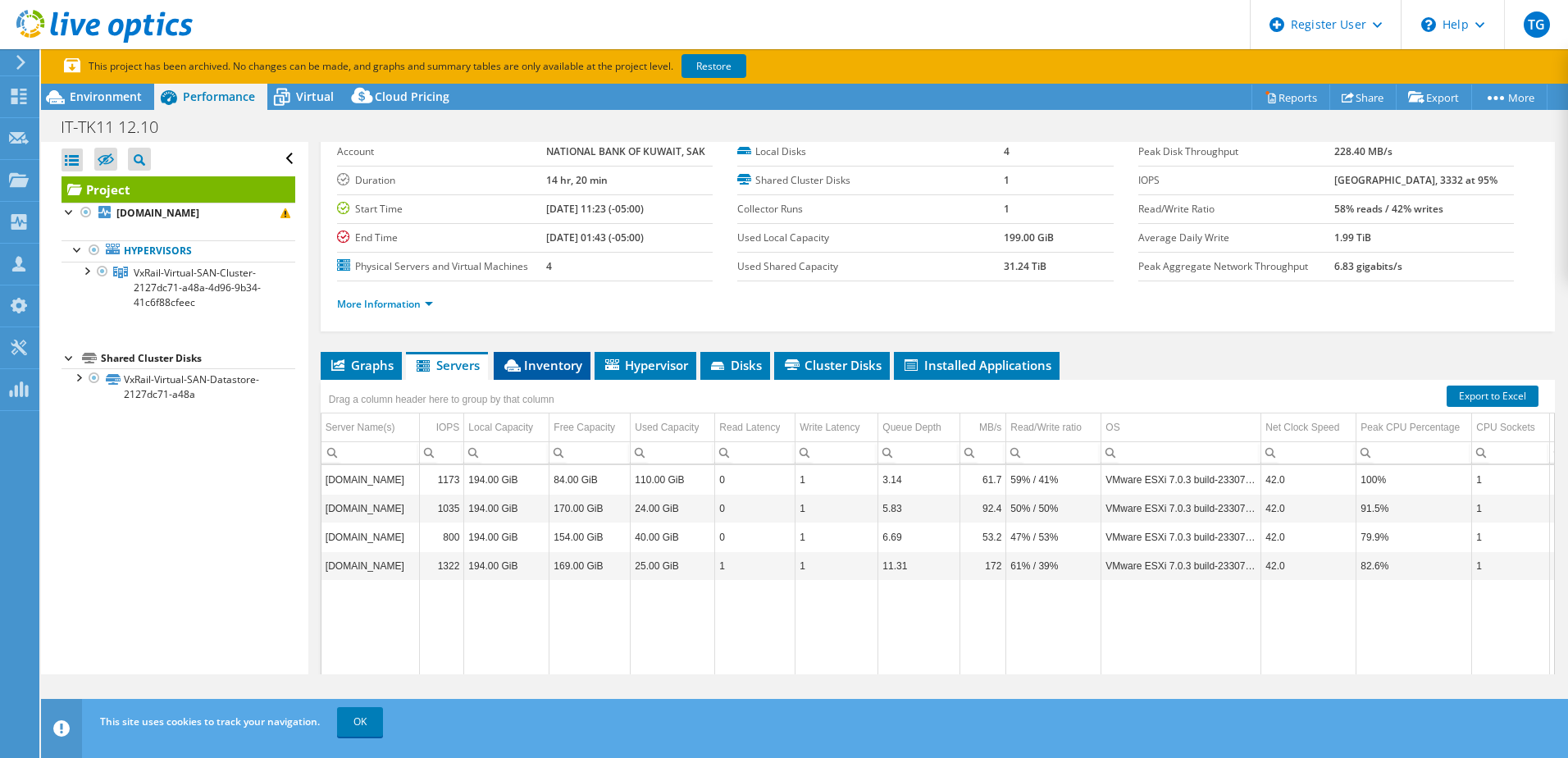
click at [556, 371] on span "Inventory" at bounding box center [542, 365] width 80 height 16
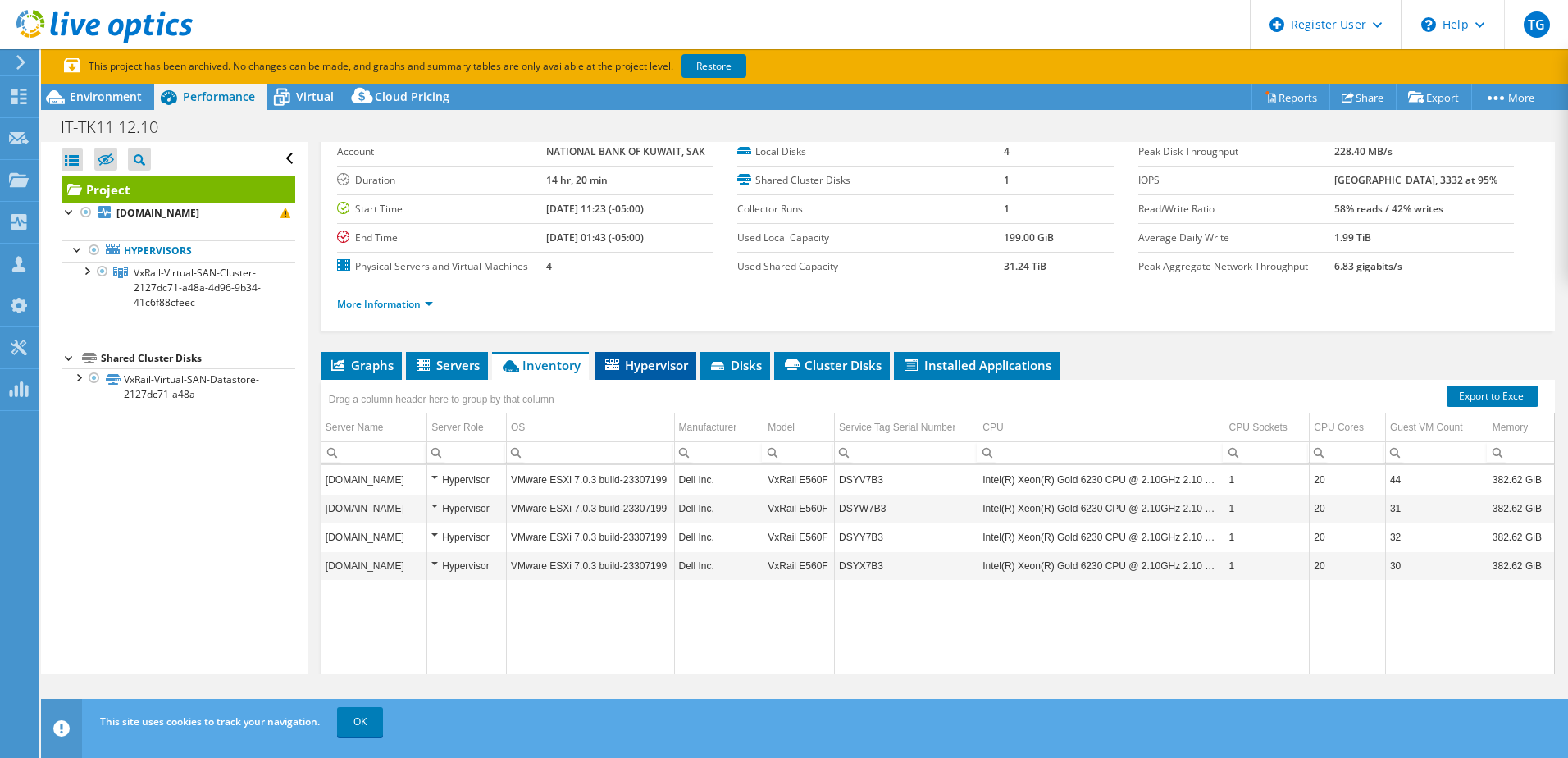
click at [663, 362] on span "Hypervisor" at bounding box center [645, 365] width 85 height 16
